Goal: Information Seeking & Learning: Learn about a topic

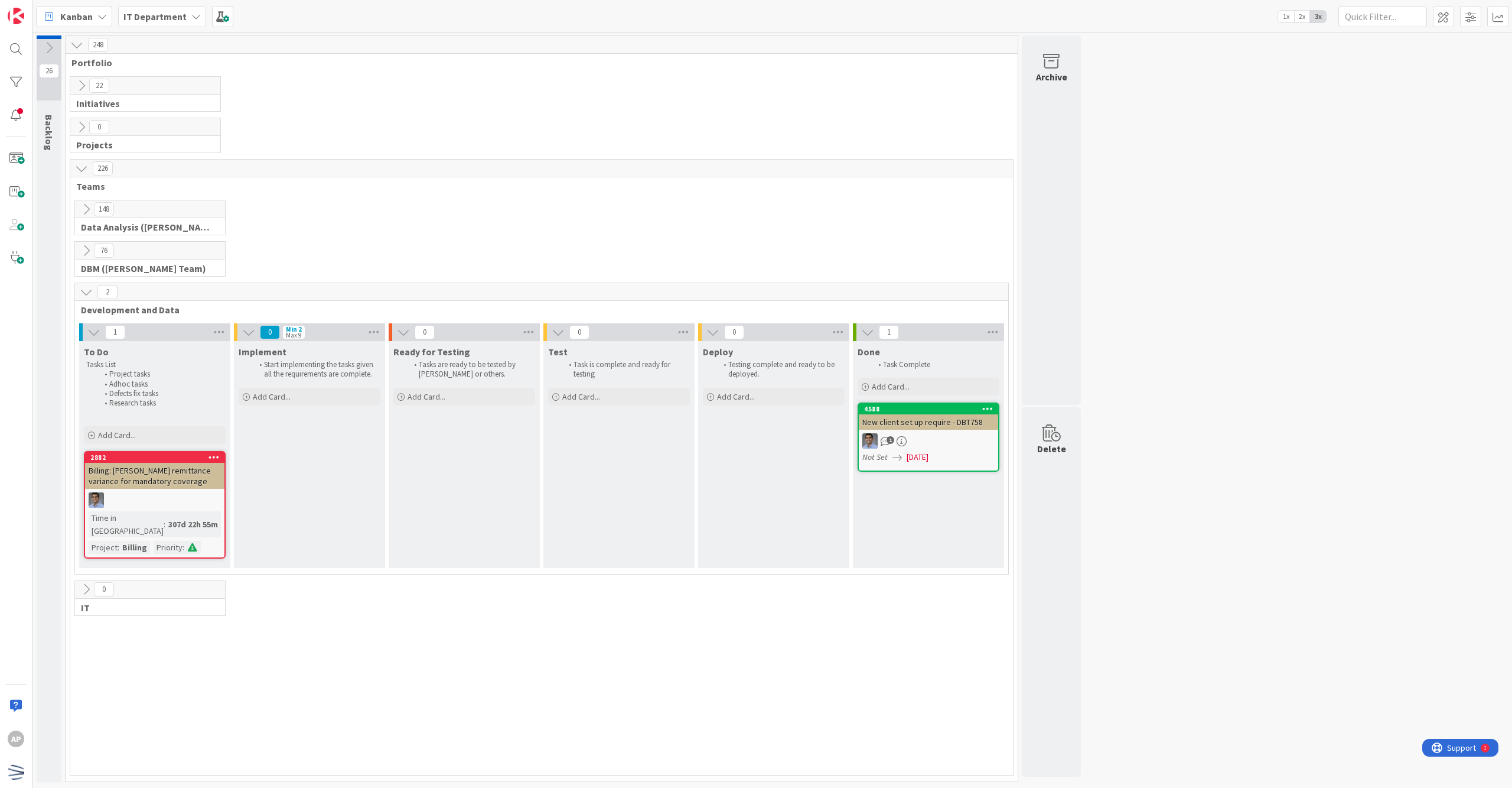
click at [80, 87] on icon at bounding box center [81, 85] width 13 height 13
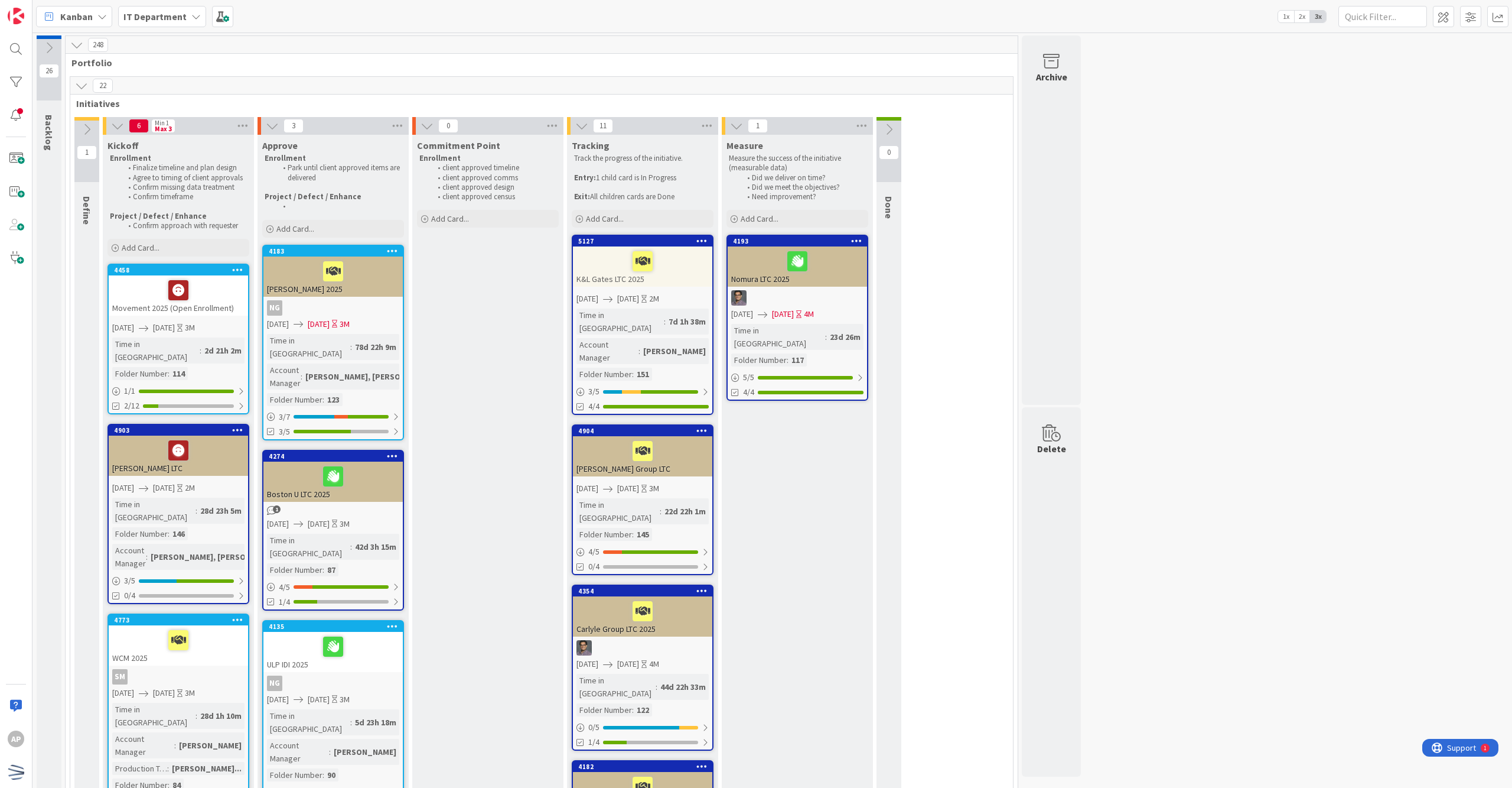
click at [79, 79] on icon at bounding box center [81, 85] width 13 height 13
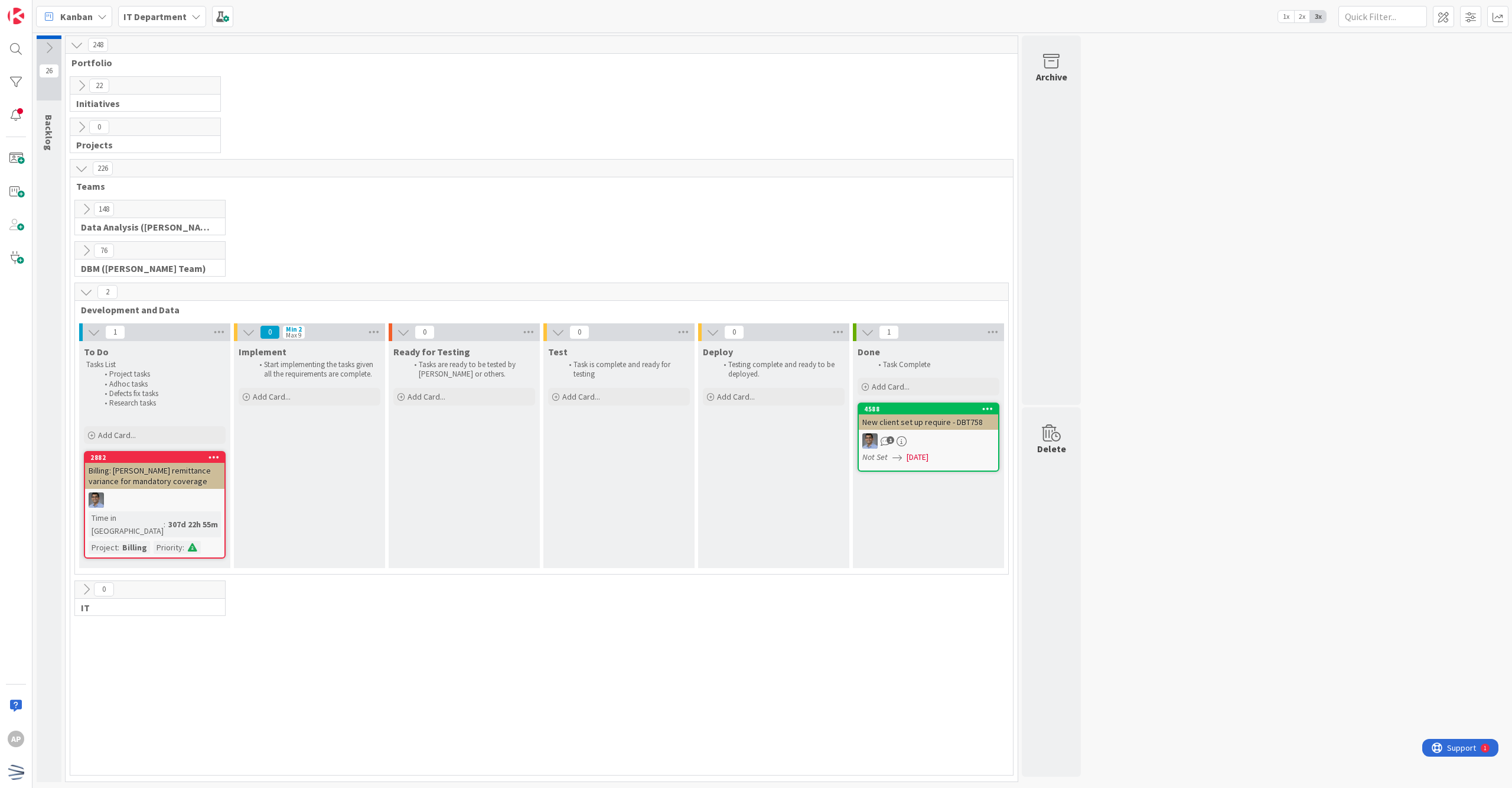
click at [90, 209] on icon at bounding box center [86, 209] width 13 height 13
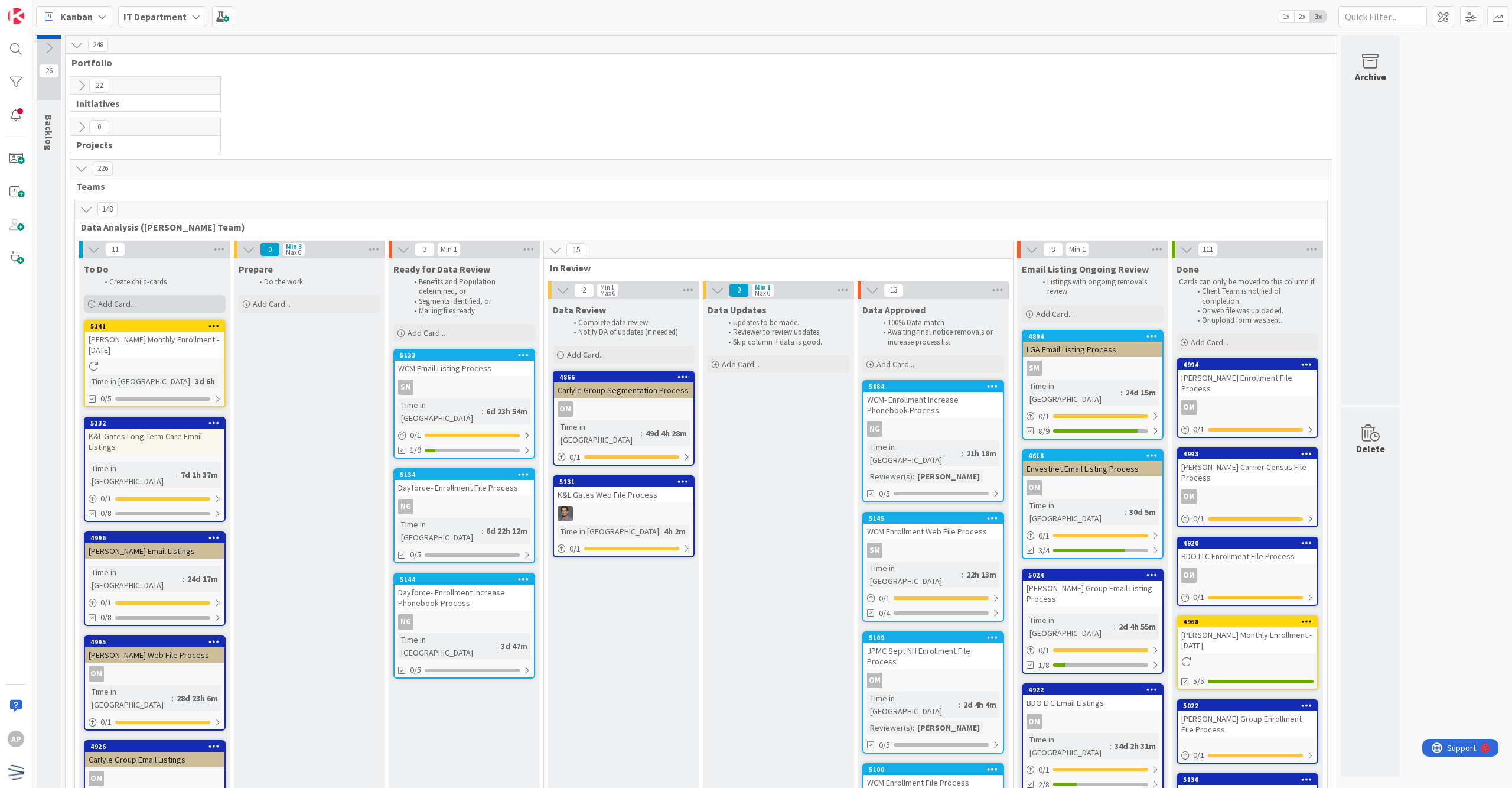
scroll to position [78, 0]
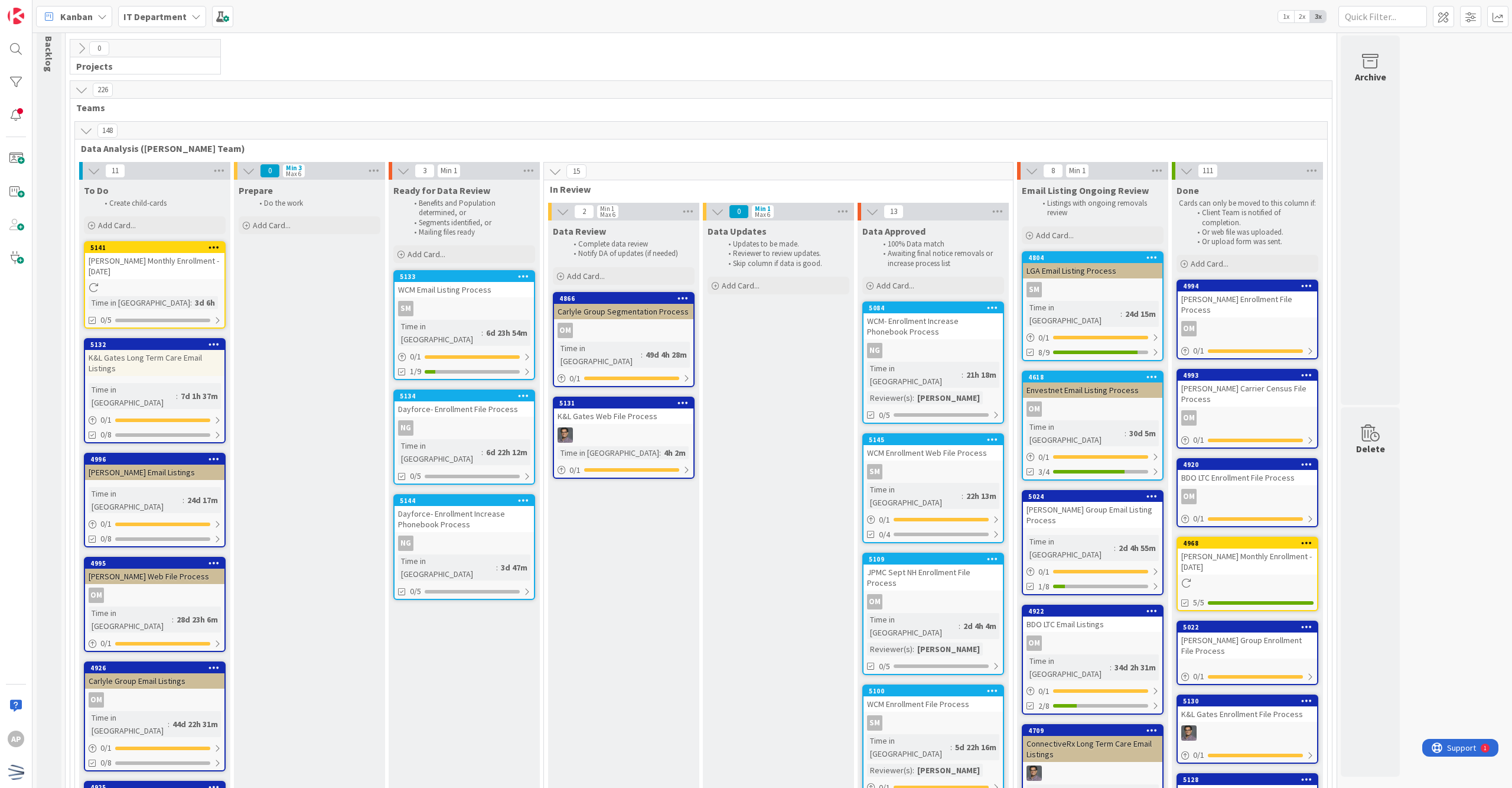
click at [1, 411] on div "AP" at bounding box center [16, 394] width 33 height 788
click at [82, 138] on button at bounding box center [86, 130] width 16 height 16
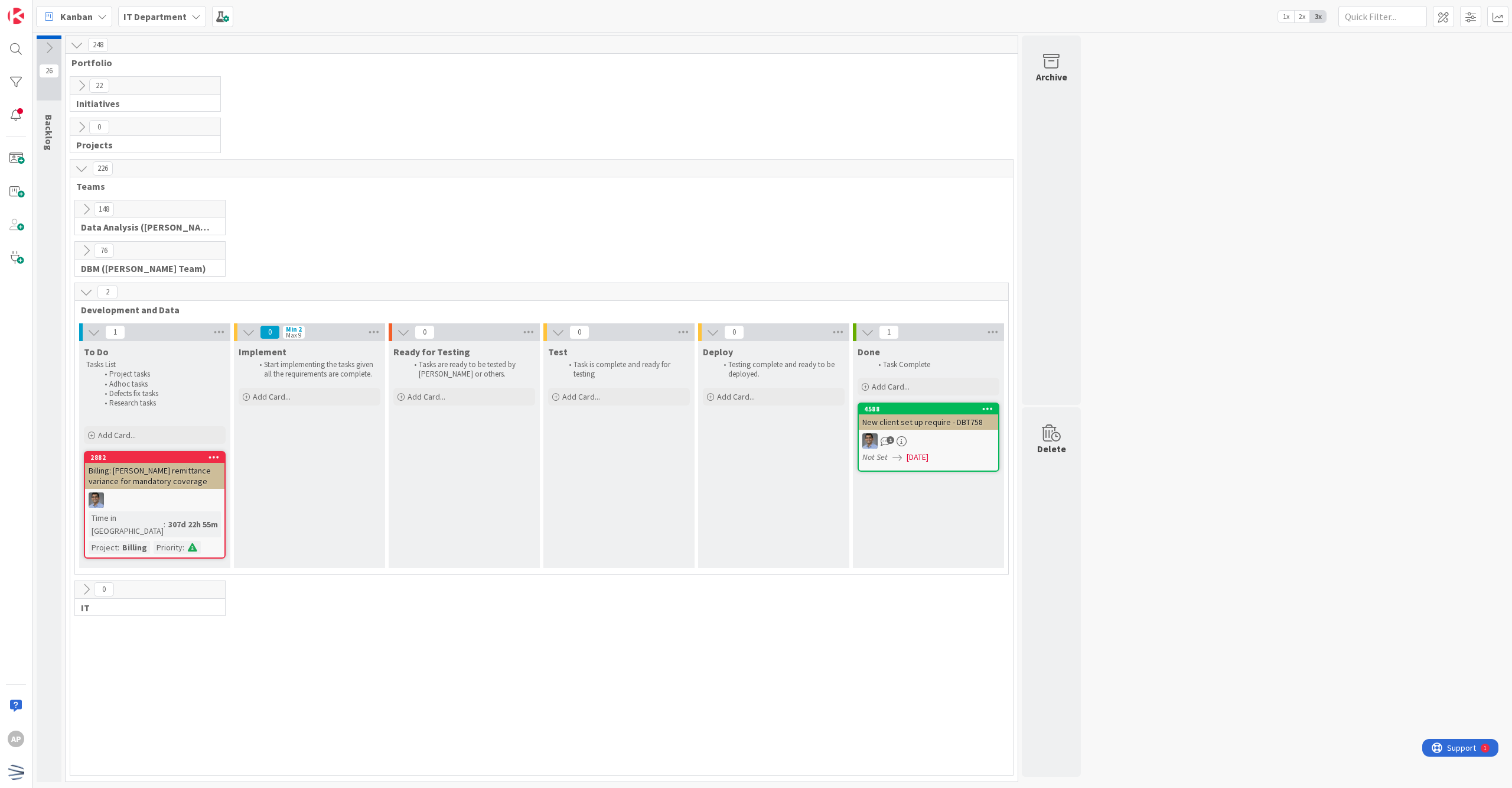
scroll to position [0, 0]
click at [83, 251] on icon at bounding box center [86, 250] width 13 height 13
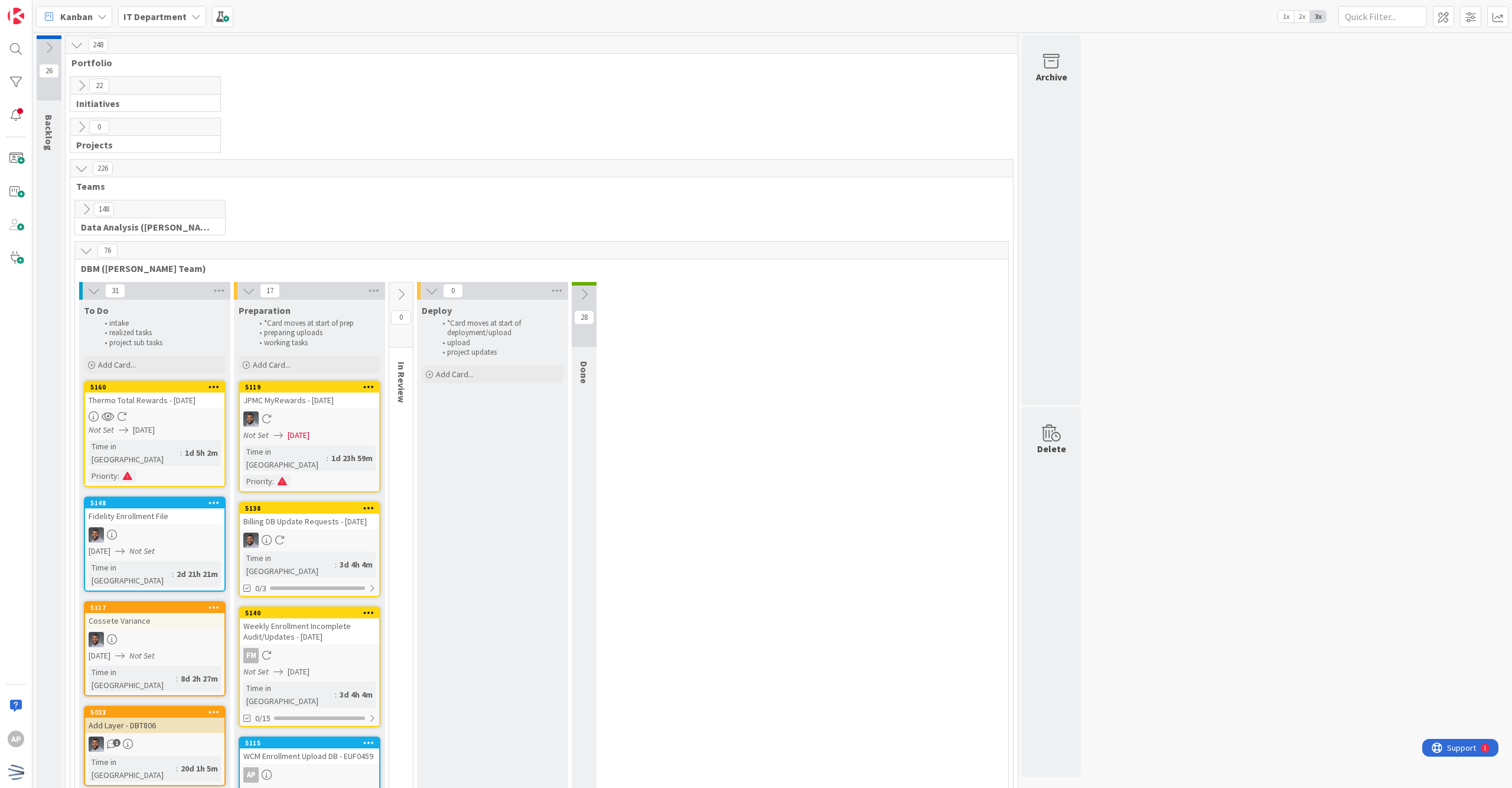
scroll to position [78, 0]
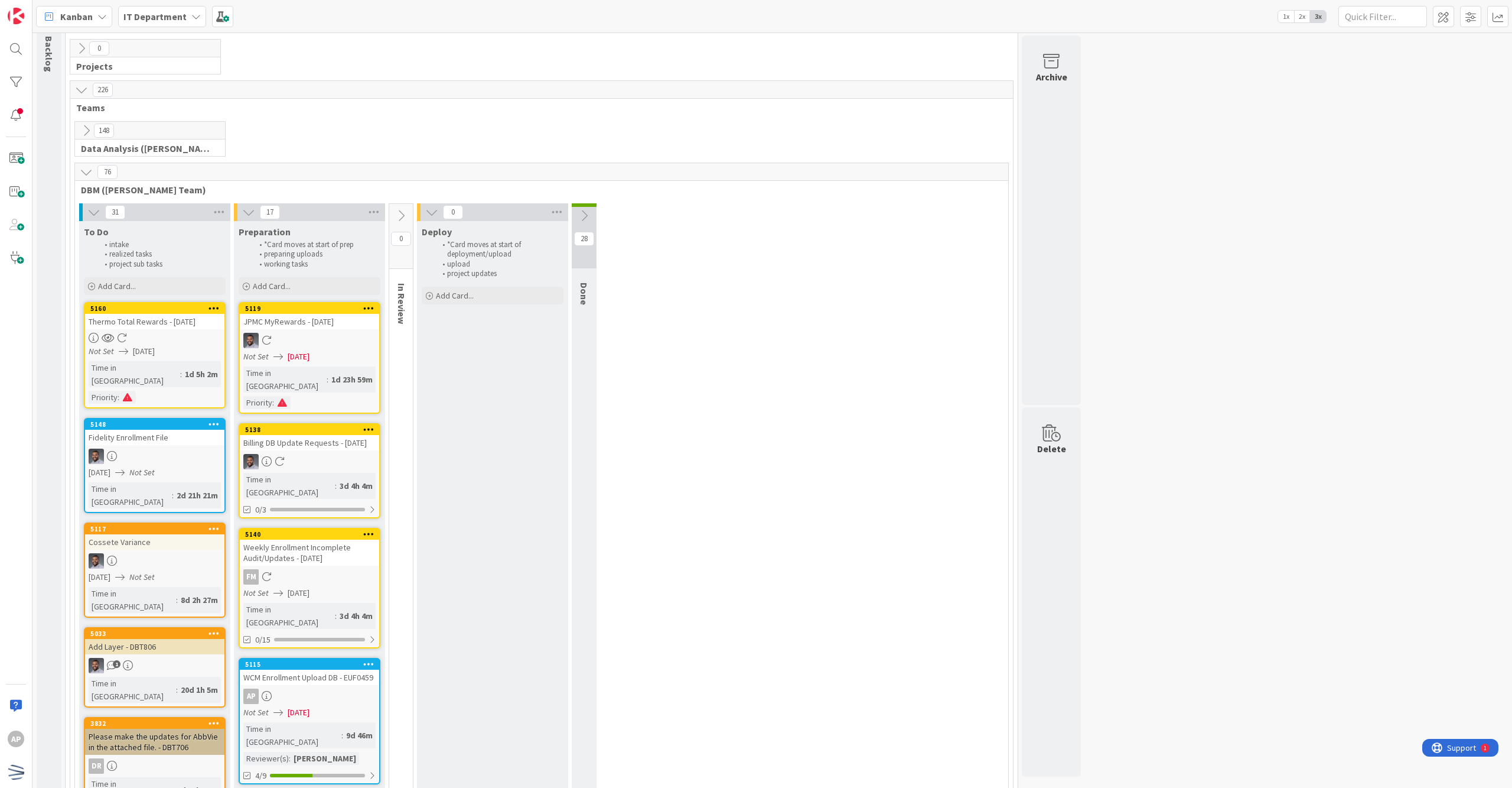
click at [83, 178] on icon at bounding box center [86, 172] width 13 height 13
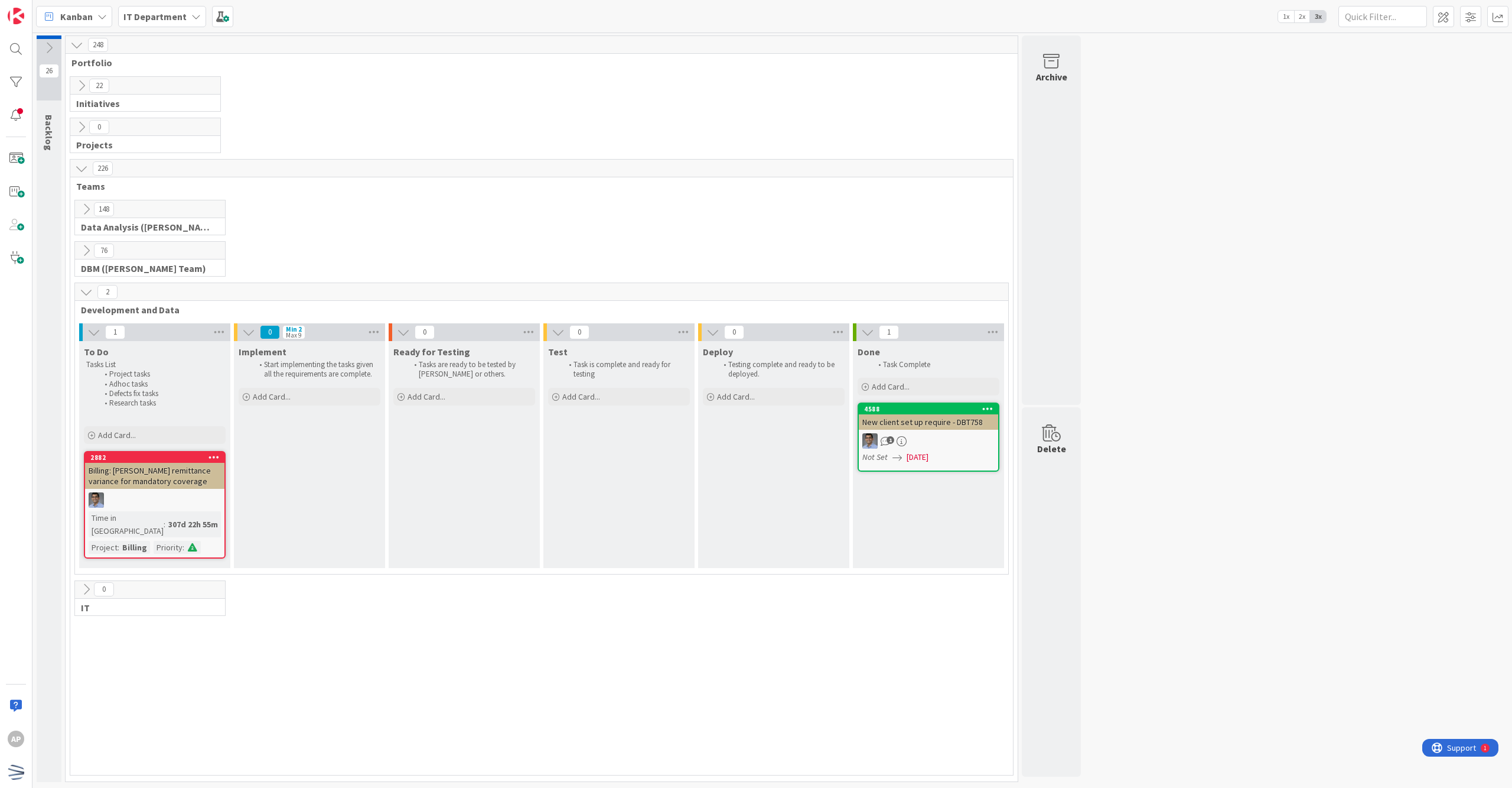
scroll to position [0, 0]
click at [86, 291] on icon at bounding box center [86, 291] width 13 height 13
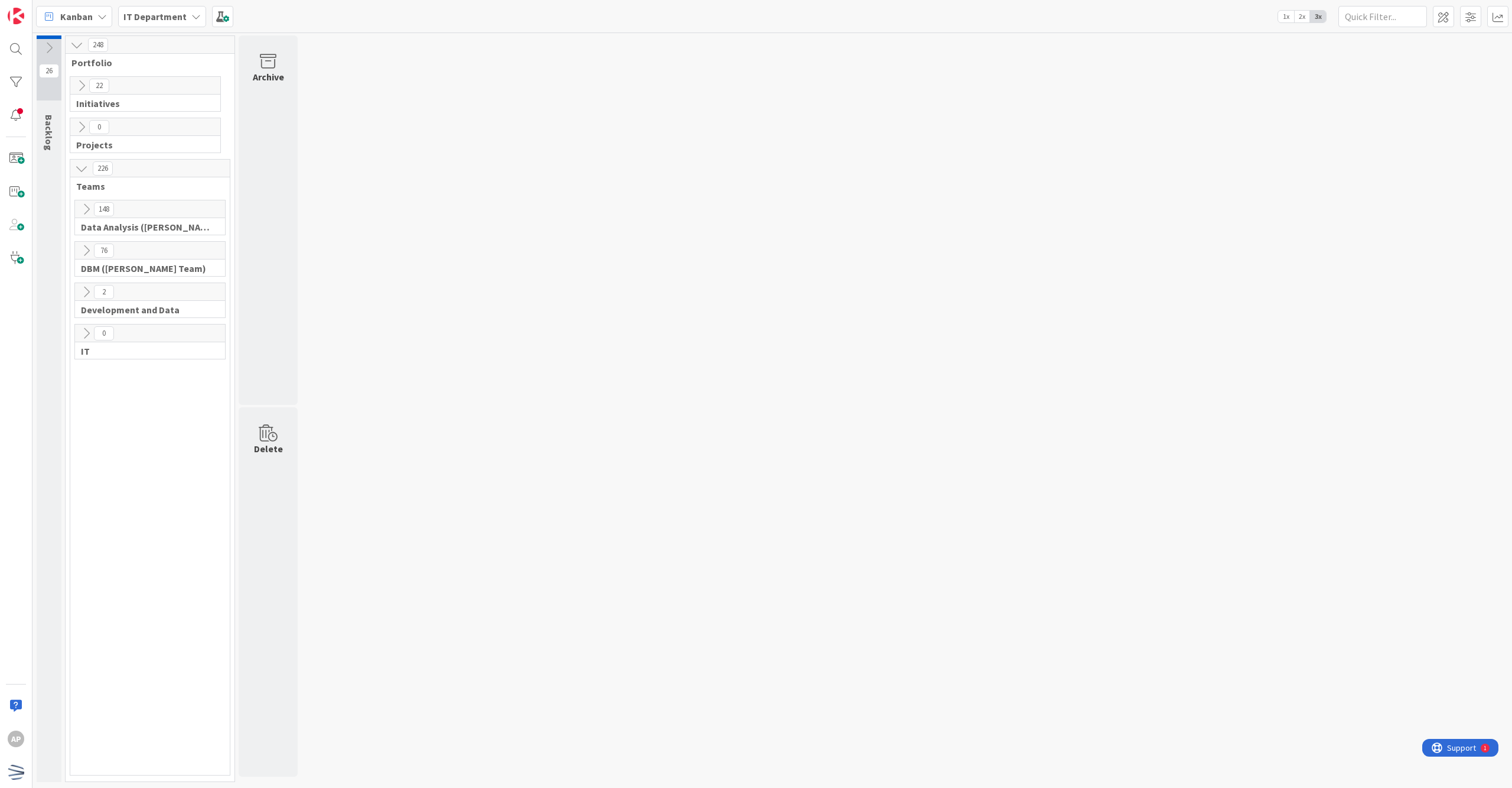
click at [502, 587] on div "26 Backlog Enrollment is scheduled tentatively Project is scheduled tentatively…" at bounding box center [772, 411] width 1475 height 753
